Goal: Information Seeking & Learning: Learn about a topic

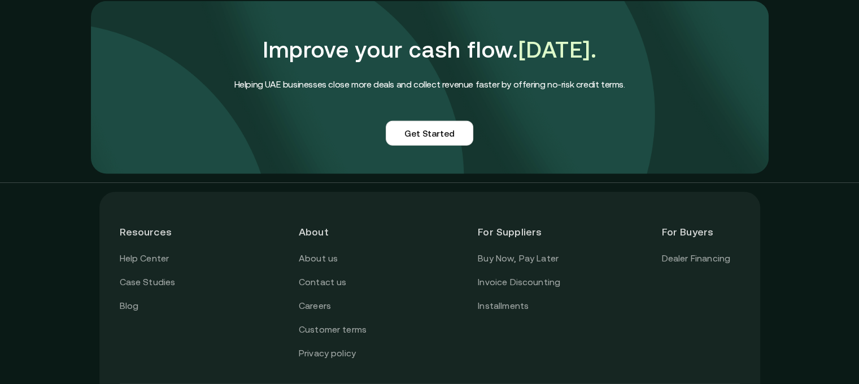
scroll to position [2761, 0]
click at [322, 251] on link "About us" at bounding box center [318, 258] width 39 height 15
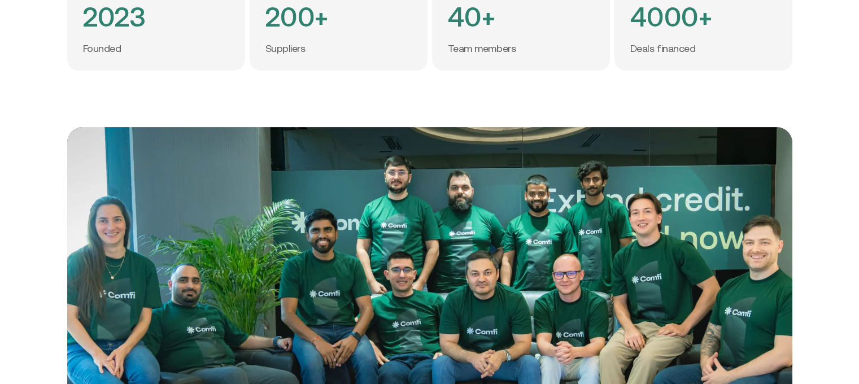
scroll to position [8, 8]
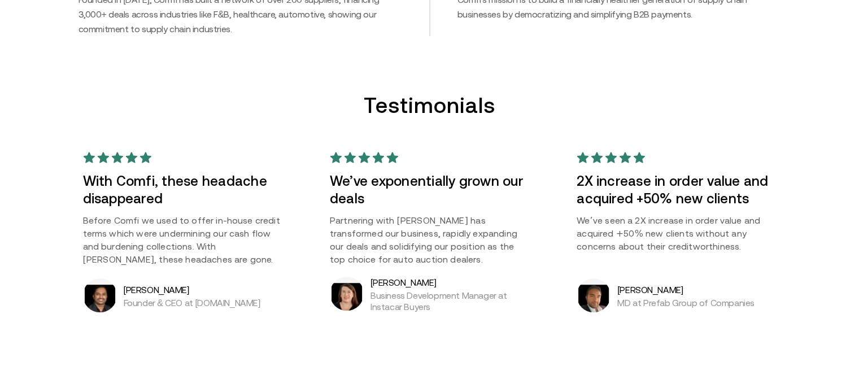
scroll to position [804, 0]
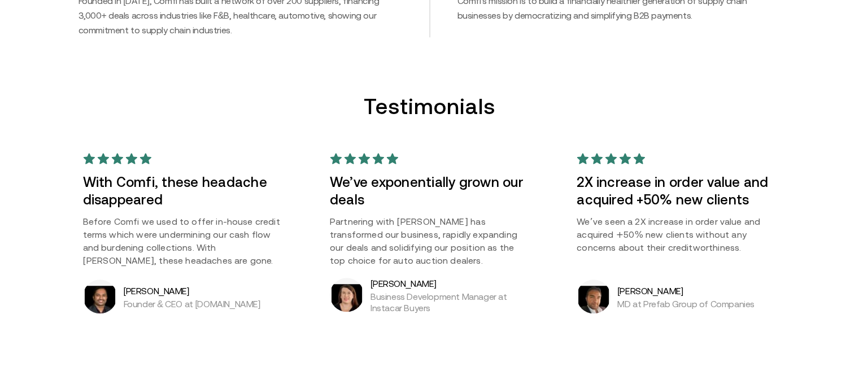
click at [145, 244] on p "Before Comfi we used to offer in-house credit terms which were undermining our …" at bounding box center [182, 241] width 199 height 52
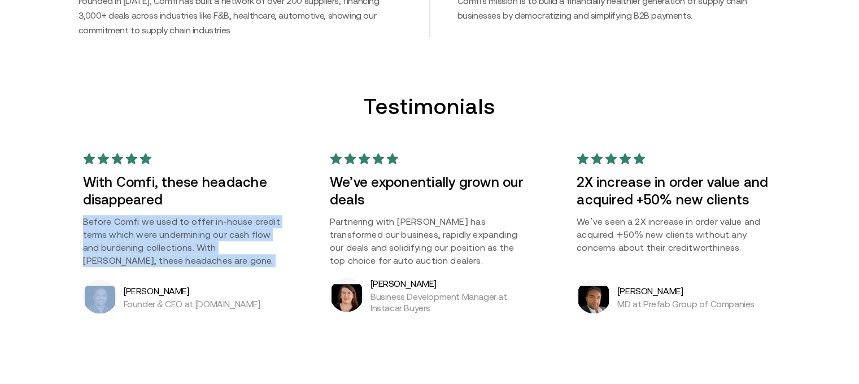
click at [145, 244] on p "Before Comfi we used to offer in-house credit terms which were undermining our …" at bounding box center [182, 241] width 199 height 52
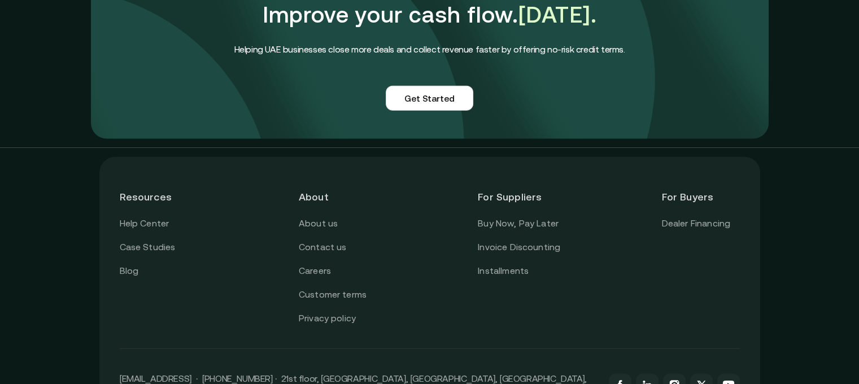
scroll to position [2797, 0]
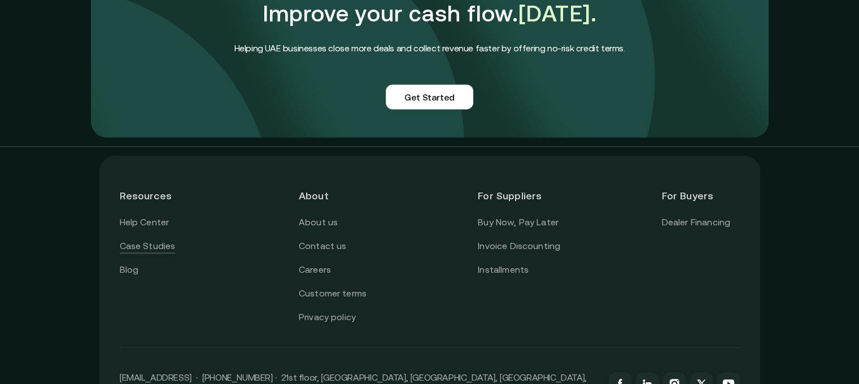
click at [149, 239] on link "Case Studies" at bounding box center [148, 246] width 56 height 15
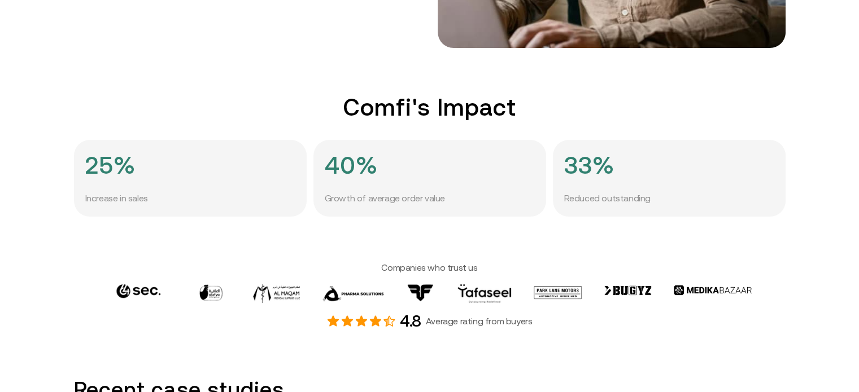
scroll to position [306, 0]
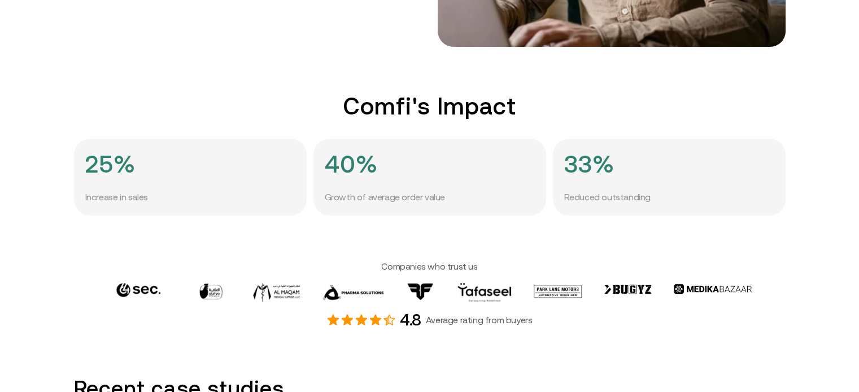
click at [580, 194] on p "Reduced outstanding" at bounding box center [607, 197] width 86 height 15
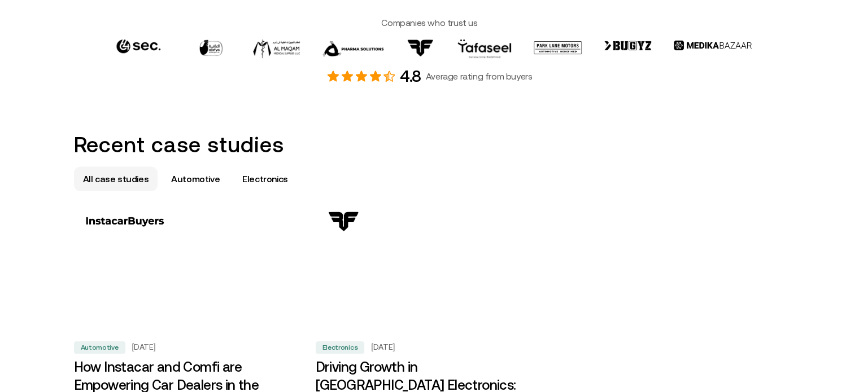
scroll to position [550, 0]
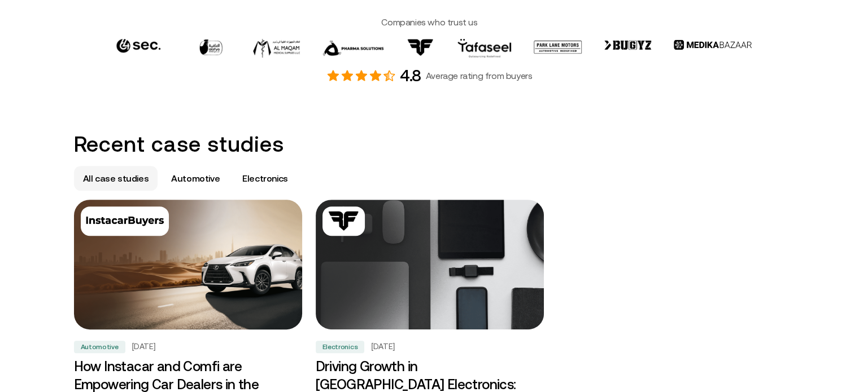
click at [138, 241] on img at bounding box center [187, 264] width 239 height 137
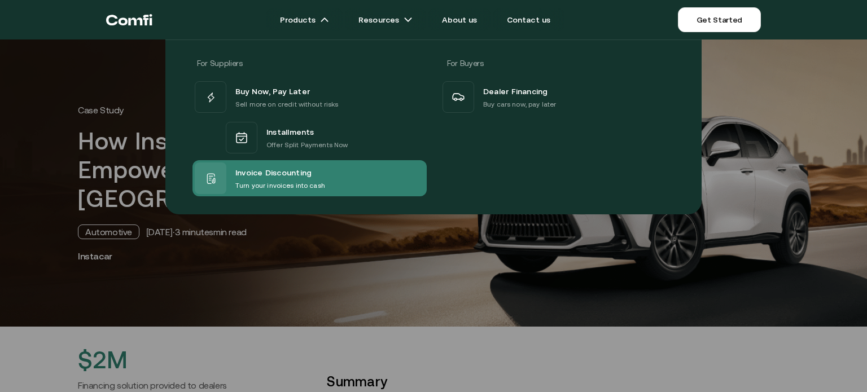
click at [239, 170] on span "Invoice Discounting" at bounding box center [273, 172] width 76 height 15
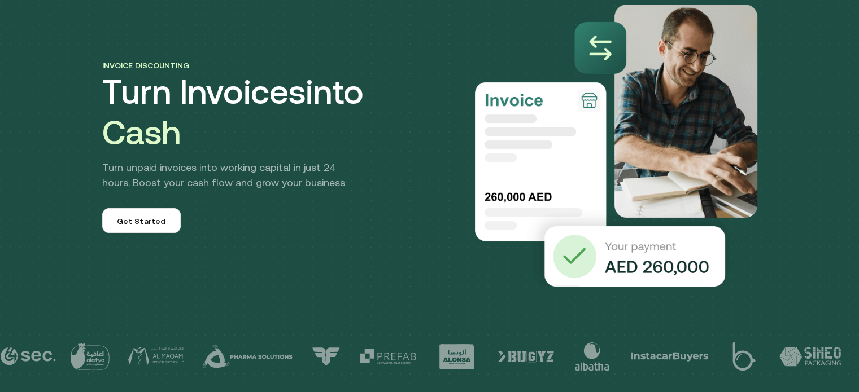
scroll to position [81, 0]
click at [174, 178] on p "Turn unpaid invoices into working capital in just 24 hours. Boost your cash flo…" at bounding box center [233, 174] width 262 height 30
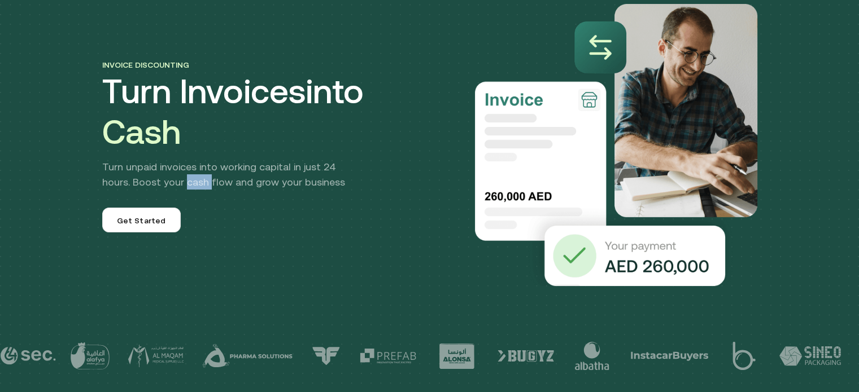
click at [174, 178] on p "Turn unpaid invoices into working capital in just 24 hours. Boost your cash flo…" at bounding box center [233, 174] width 262 height 30
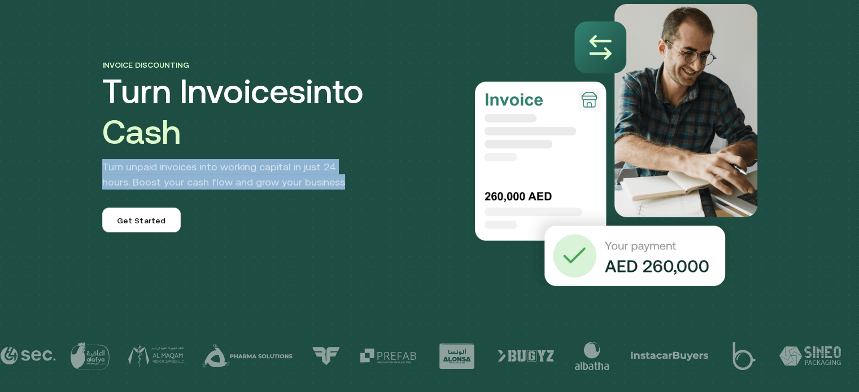
click at [174, 178] on p "Turn unpaid invoices into working capital in just 24 hours. Boost your cash flo…" at bounding box center [233, 174] width 262 height 30
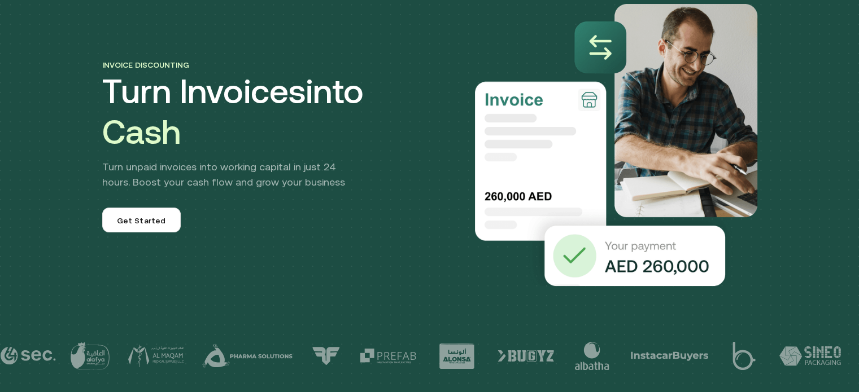
click at [246, 309] on section at bounding box center [429, 338] width 859 height 87
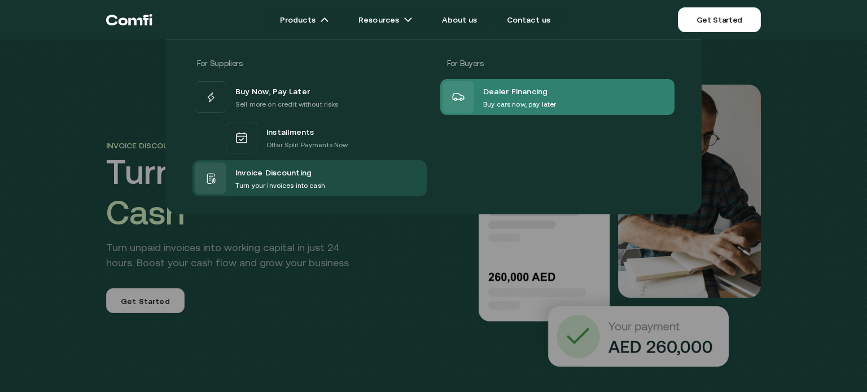
click at [505, 106] on p "Buy cars now, pay later" at bounding box center [519, 104] width 73 height 11
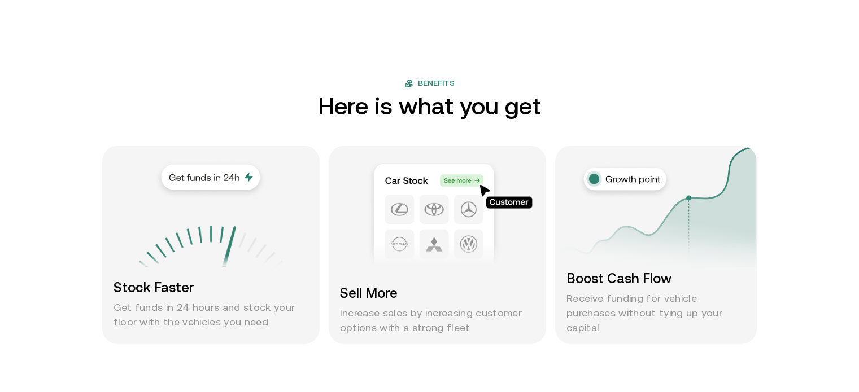
scroll to position [755, 0]
click at [184, 218] on div at bounding box center [210, 210] width 181 height 113
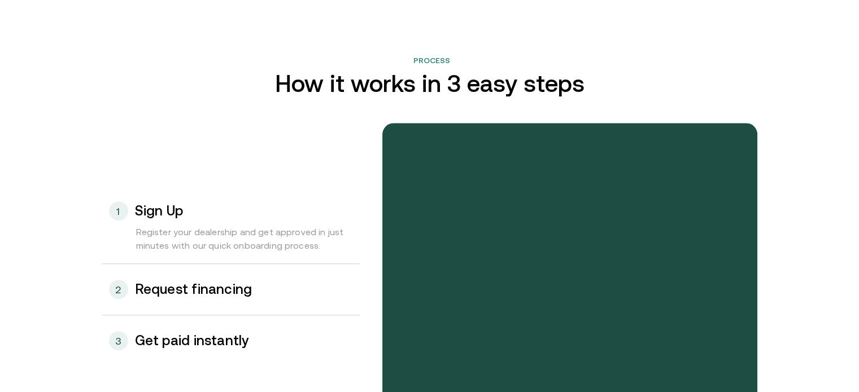
scroll to position [1102, 0]
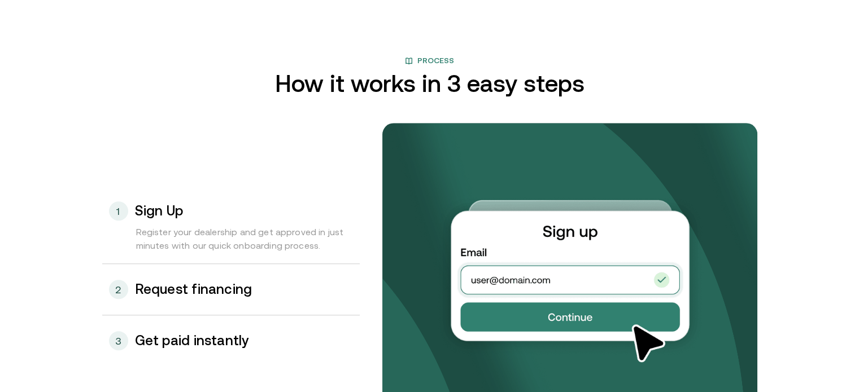
click at [185, 236] on div "Register your dealership and get approved in just minutes with our quick onboar…" at bounding box center [230, 244] width 257 height 38
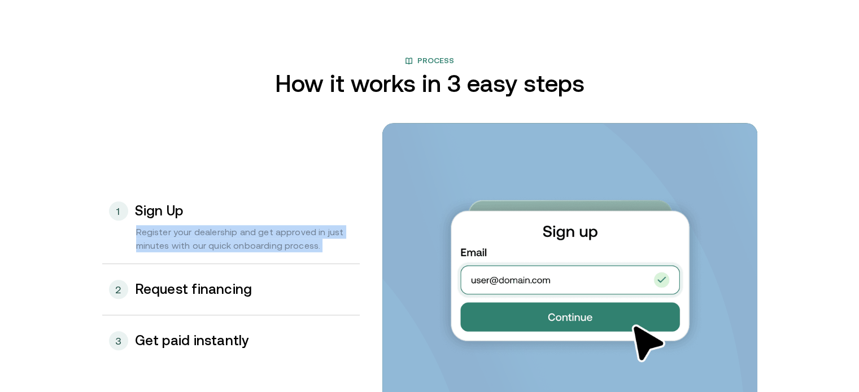
click at [185, 236] on div "Register your dealership and get approved in just minutes with our quick onboar…" at bounding box center [230, 244] width 257 height 38
click at [234, 244] on div "Register your dealership and get approved in just minutes with our quick onboar…" at bounding box center [230, 244] width 257 height 38
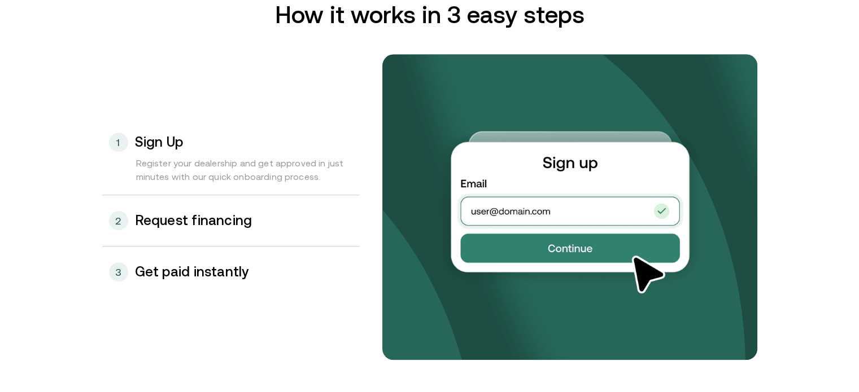
scroll to position [1170, 0]
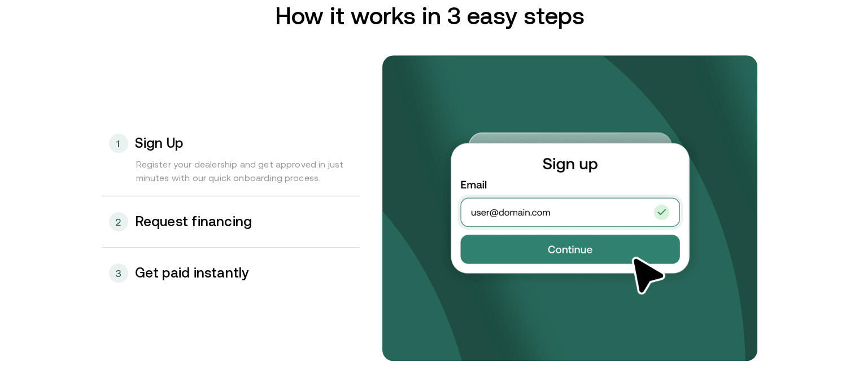
click at [234, 244] on div "2 Request financing" at bounding box center [230, 221] width 257 height 51
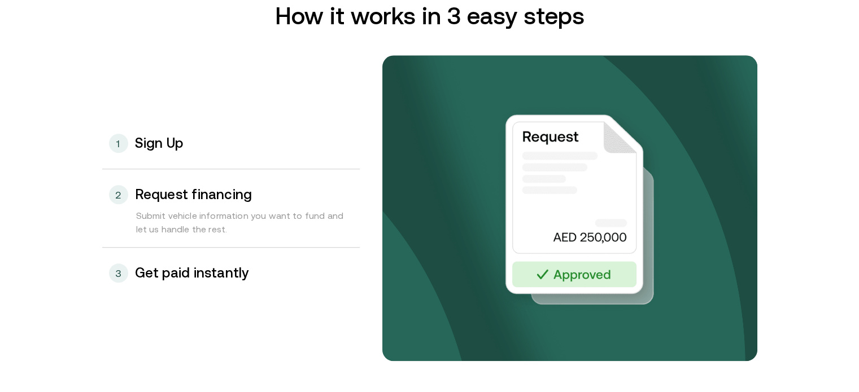
click at [191, 221] on div "Submit vehicle information you want to fund and let us handle the rest." at bounding box center [230, 228] width 257 height 38
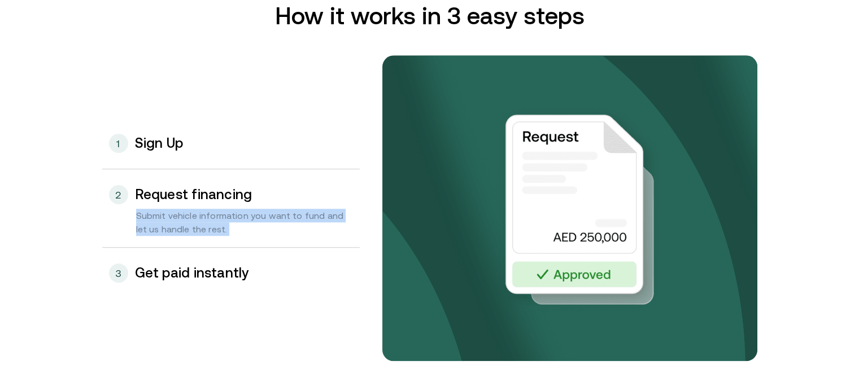
click at [191, 221] on div "Submit vehicle information you want to fund and let us handle the rest." at bounding box center [230, 228] width 257 height 38
click at [248, 235] on div "Submit vehicle information you want to fund and let us handle the rest." at bounding box center [230, 228] width 257 height 38
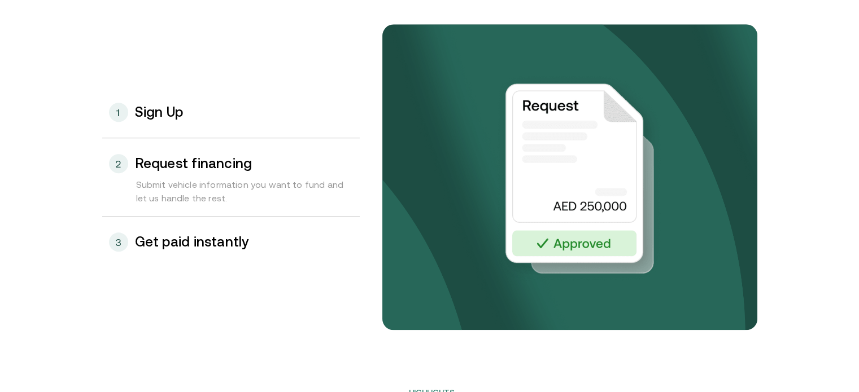
scroll to position [1204, 0]
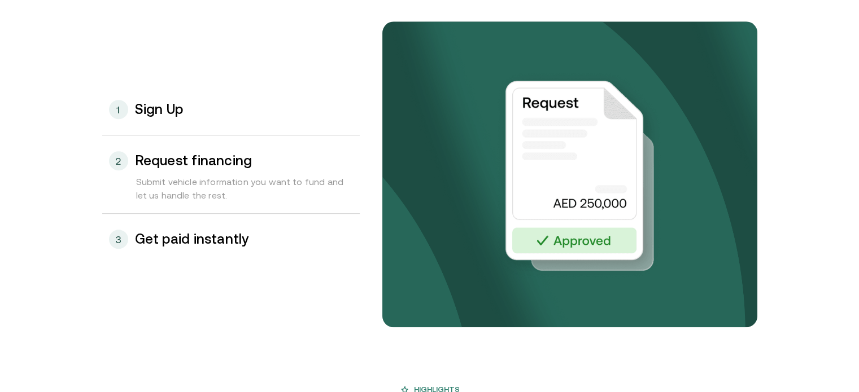
click at [180, 245] on h3 "Get paid instantly" at bounding box center [192, 239] width 114 height 15
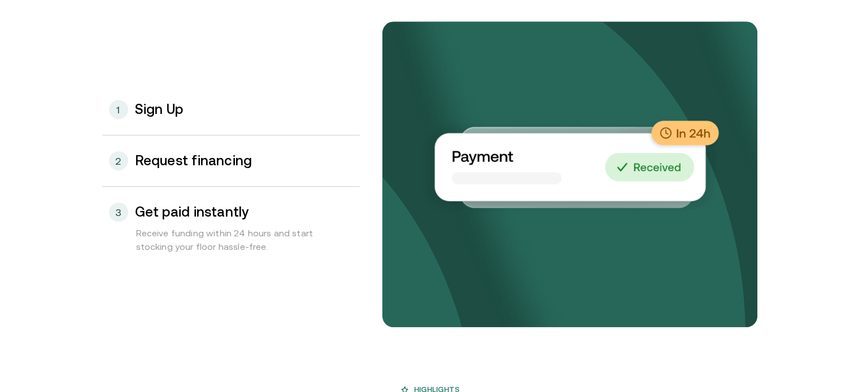
click at [180, 245] on div "Receive funding within 24 hours and start stocking your floor hassle-free." at bounding box center [230, 245] width 257 height 38
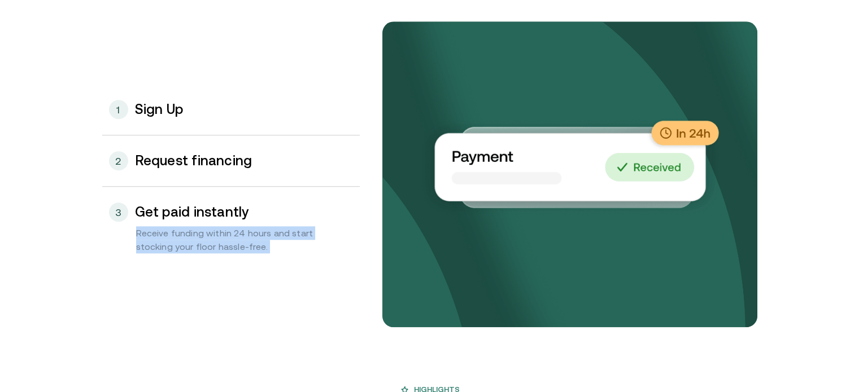
click at [180, 245] on div "Receive funding within 24 hours and start stocking your floor hassle-free." at bounding box center [230, 245] width 257 height 38
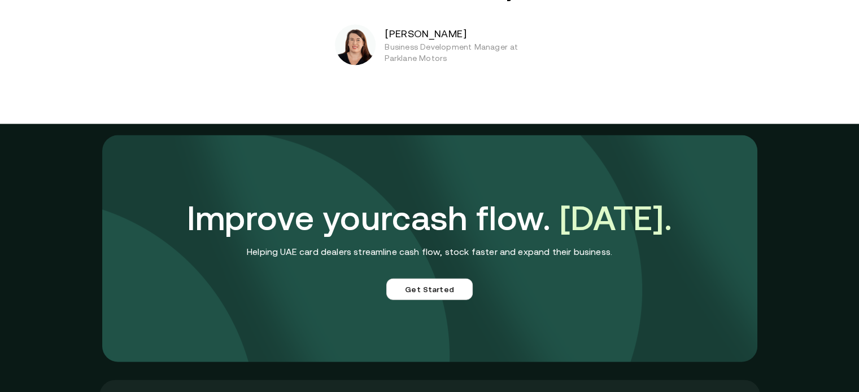
scroll to position [2526, 0]
